Goal: Book appointment/travel/reservation

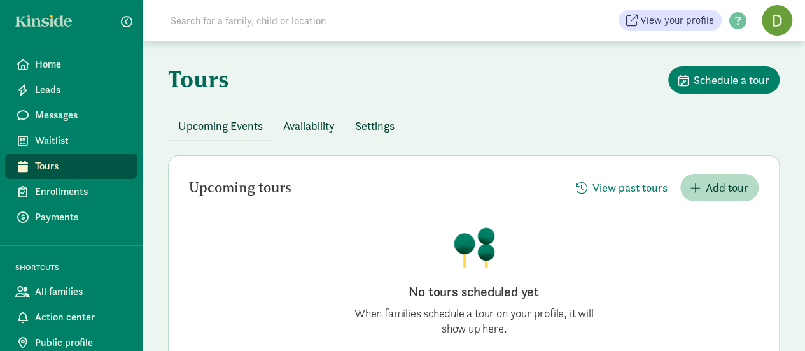
click at [83, 170] on span "Tours" at bounding box center [81, 165] width 92 height 15
click at [716, 86] on span "Schedule a tour" at bounding box center [731, 79] width 76 height 17
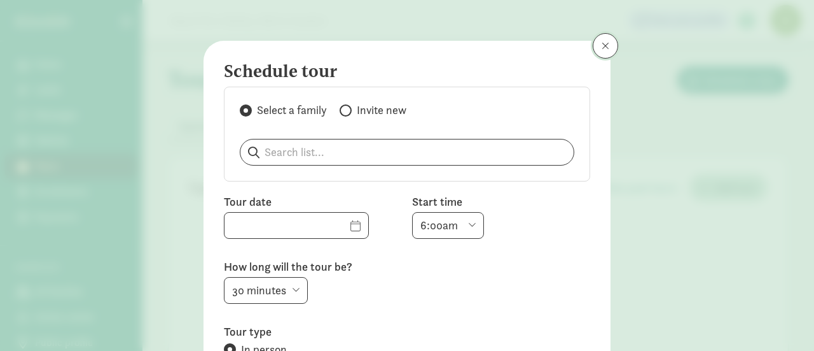
click at [602, 46] on span at bounding box center [606, 46] width 8 height 10
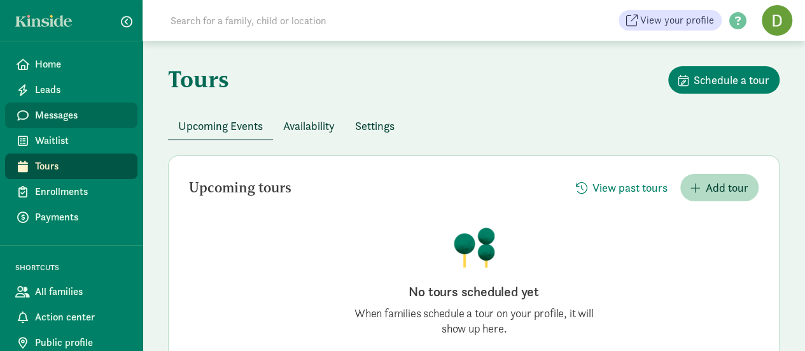
click at [67, 119] on span "Messages" at bounding box center [81, 115] width 92 height 15
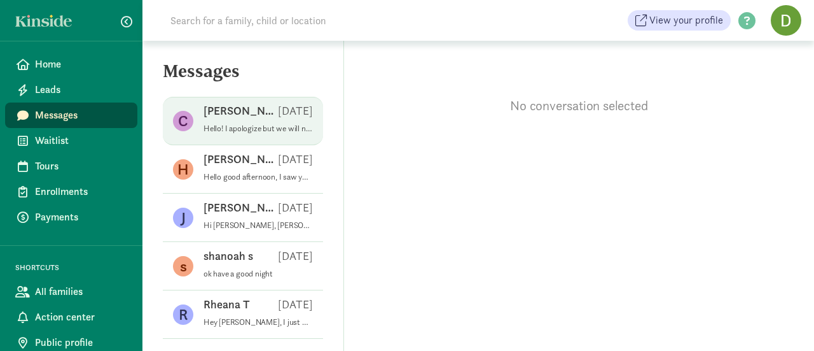
click at [291, 116] on p "[DATE]" at bounding box center [295, 110] width 35 height 15
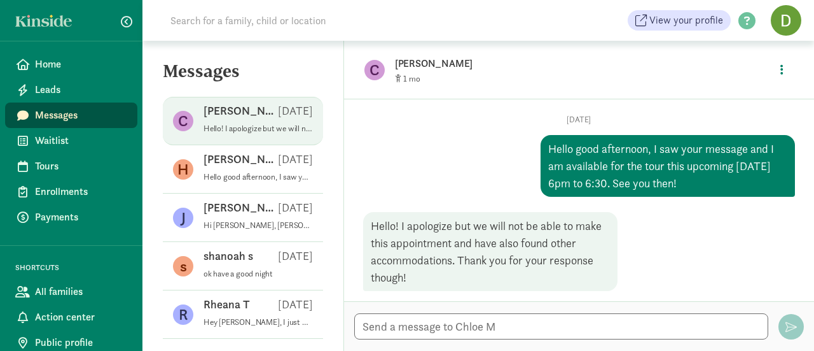
scroll to position [30, 0]
